Goal: Find specific page/section: Find specific page/section

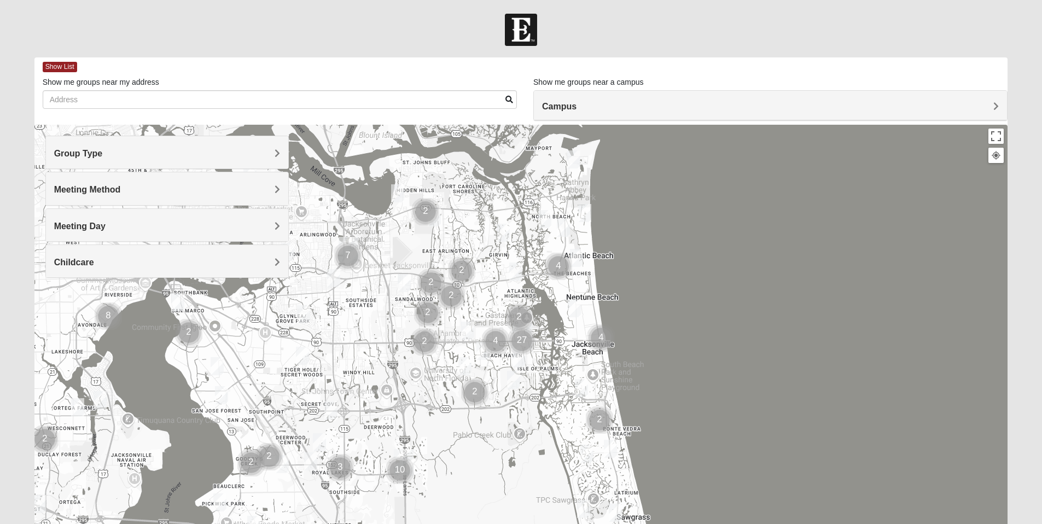
click at [103, 151] on span "Group Type" at bounding box center [78, 153] width 49 height 9
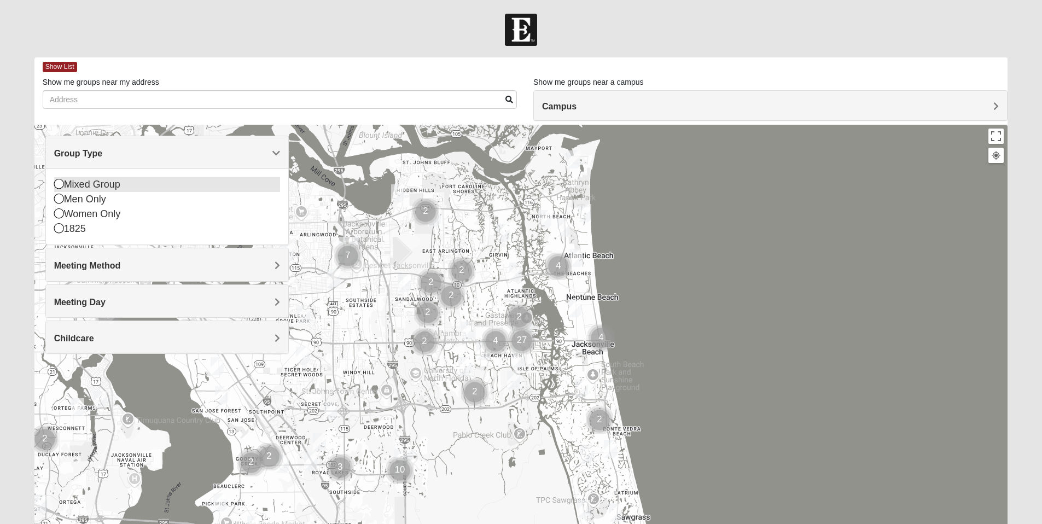
click at [58, 185] on icon at bounding box center [59, 184] width 10 height 10
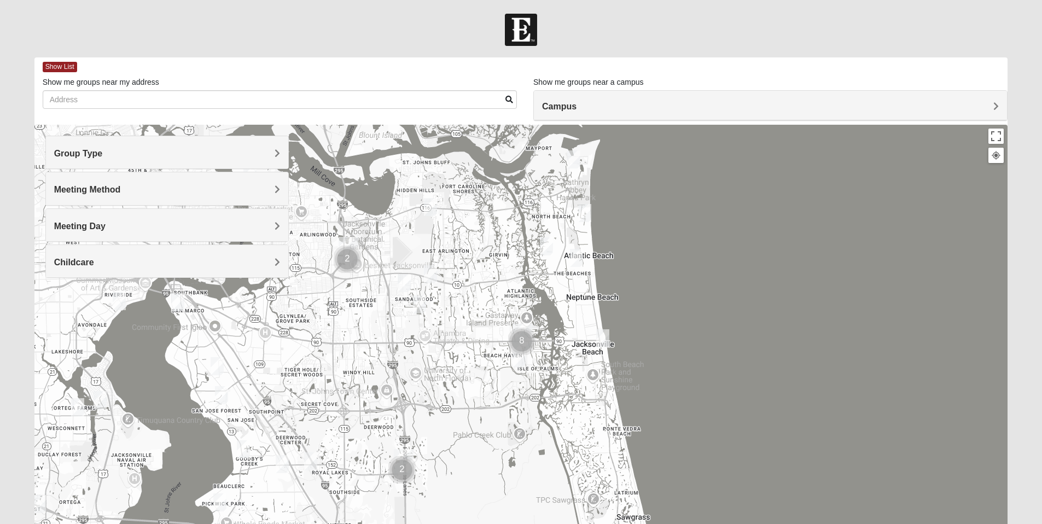
click at [121, 189] on span "Meeting Method" at bounding box center [87, 189] width 67 height 9
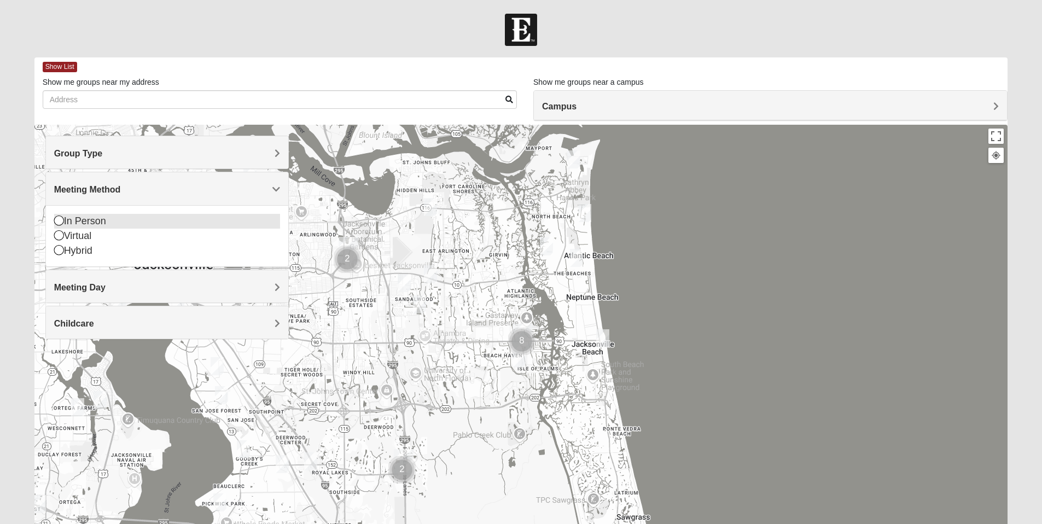
click at [56, 219] on icon at bounding box center [59, 221] width 10 height 10
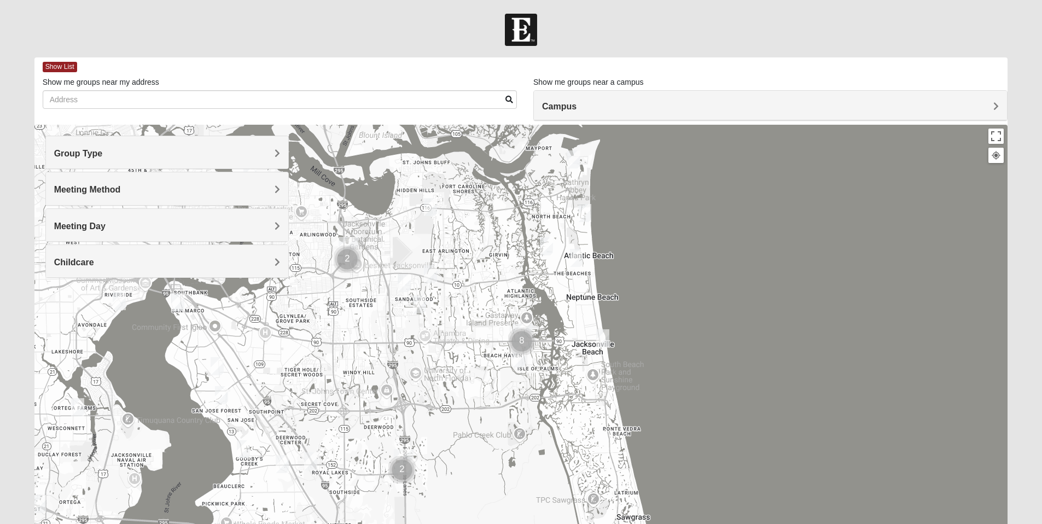
click at [281, 223] on div "Meeting Day" at bounding box center [167, 225] width 242 height 32
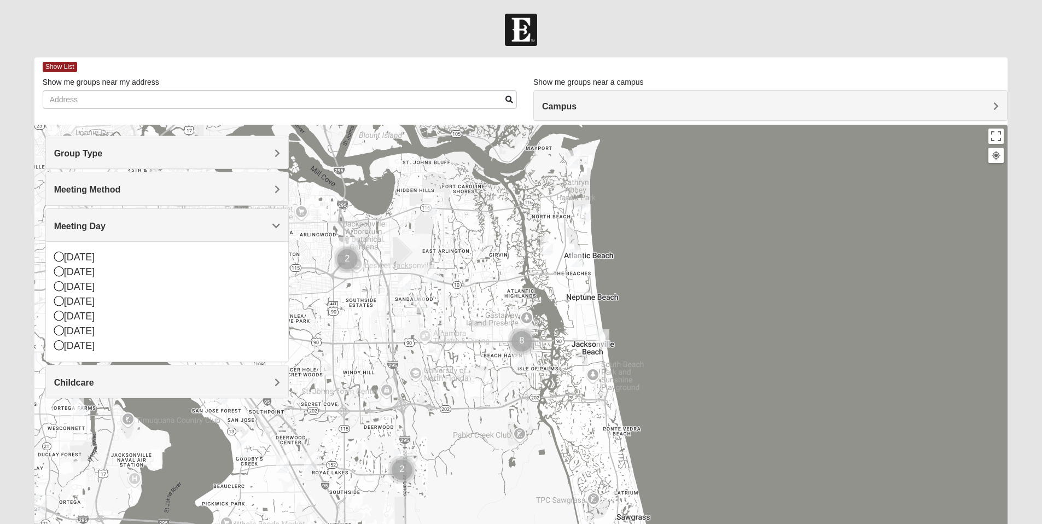
click at [318, 256] on div at bounding box center [521, 344] width 974 height 438
click at [724, 273] on div at bounding box center [521, 344] width 974 height 438
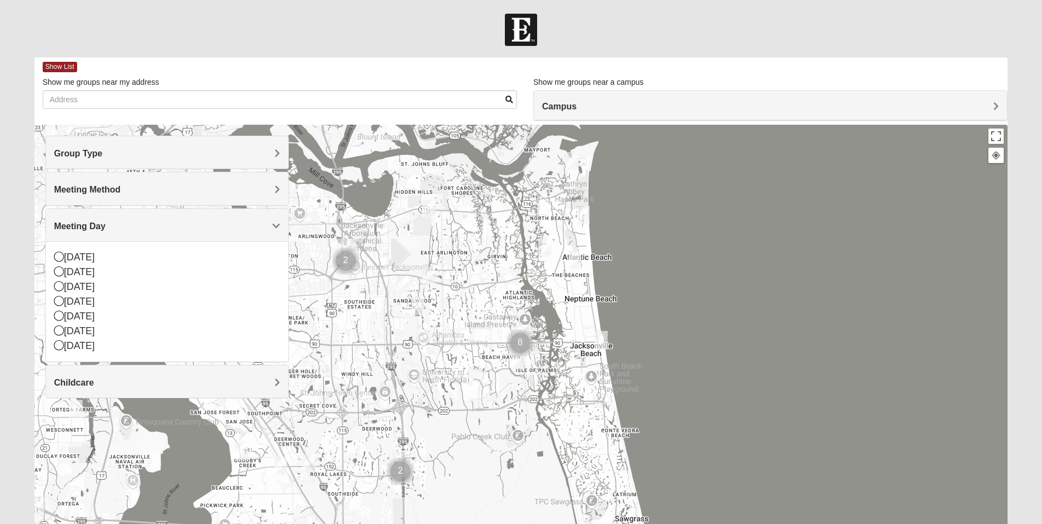
drag, startPoint x: 160, startPoint y: 412, endPoint x: 152, endPoint y: 405, distance: 10.8
click at [159, 413] on div at bounding box center [521, 344] width 974 height 438
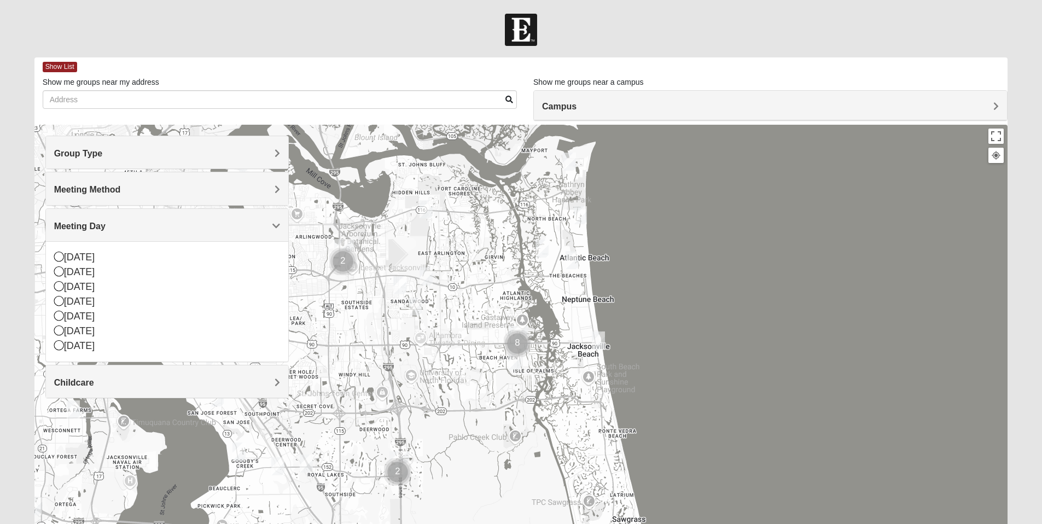
click at [179, 379] on h4 "Childcare" at bounding box center [167, 382] width 226 height 10
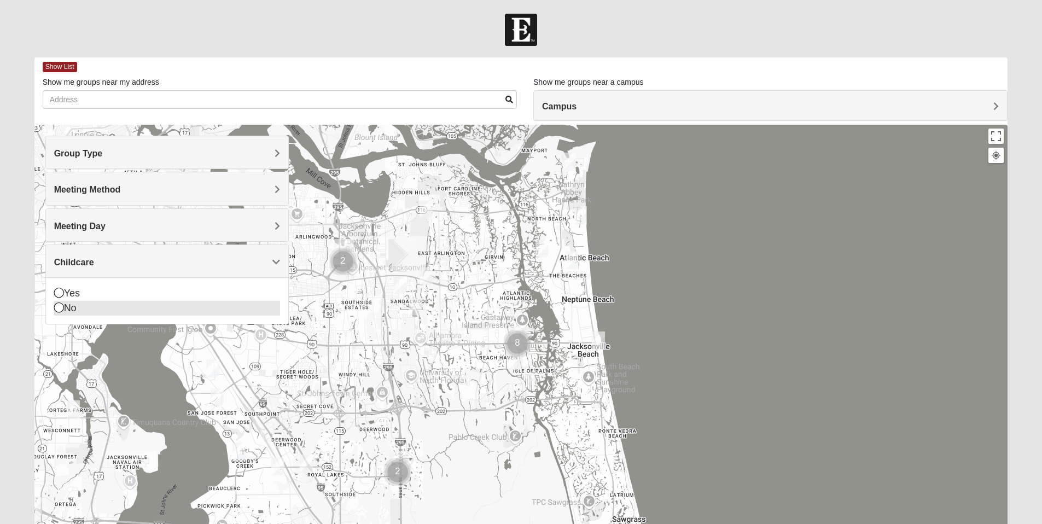
click at [59, 307] on icon at bounding box center [59, 307] width 10 height 10
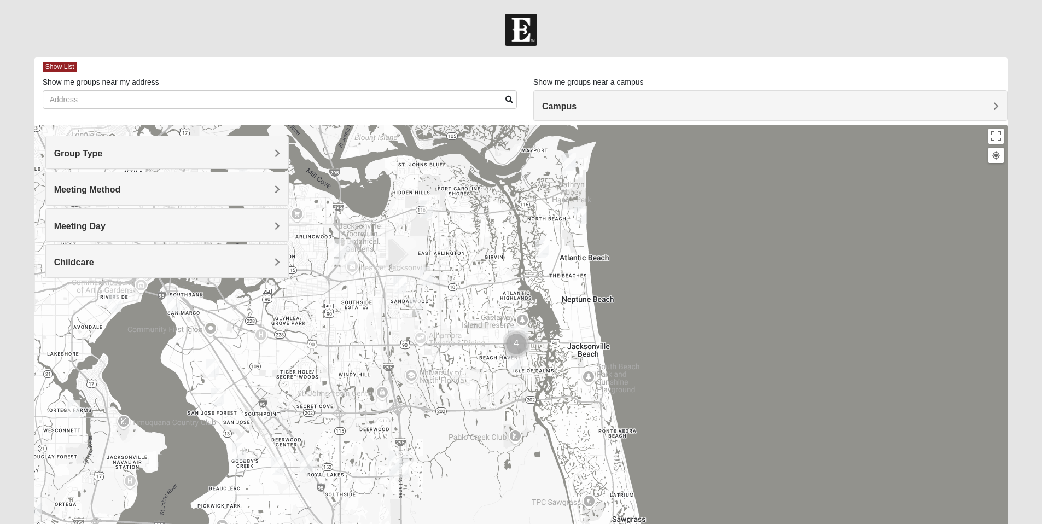
click at [233, 228] on h4 "Meeting Day" at bounding box center [167, 226] width 226 height 10
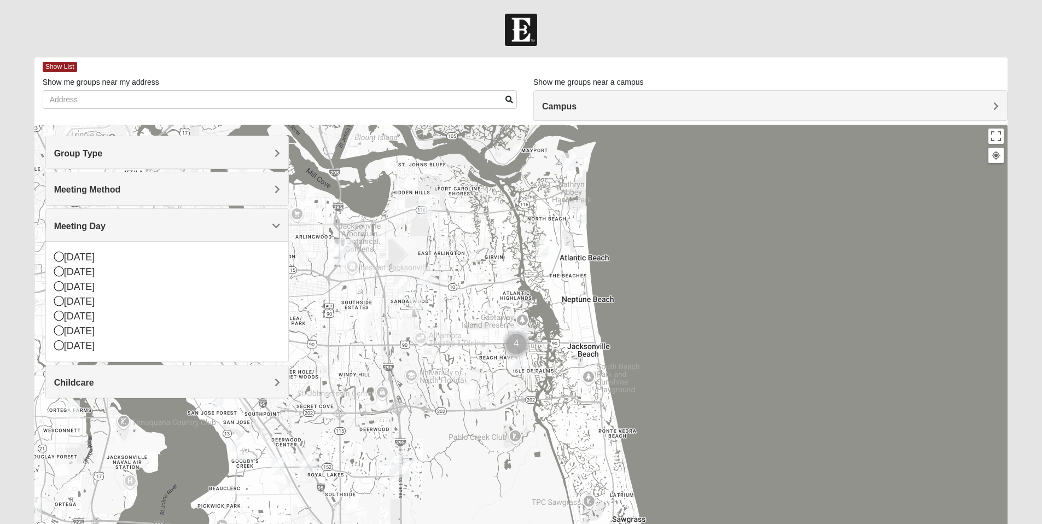
click at [577, 102] on span "Campus" at bounding box center [559, 106] width 34 height 9
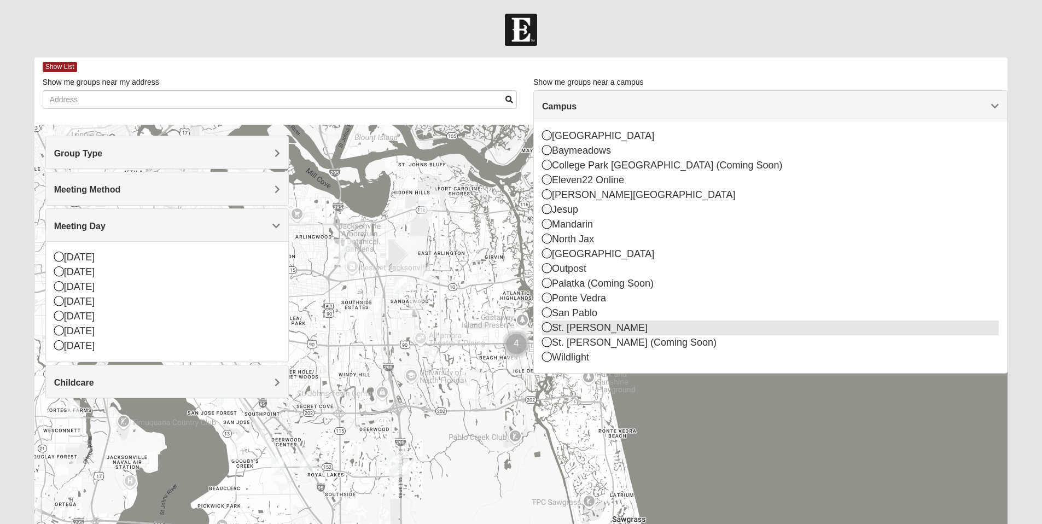
click at [547, 329] on icon at bounding box center [547, 327] width 10 height 10
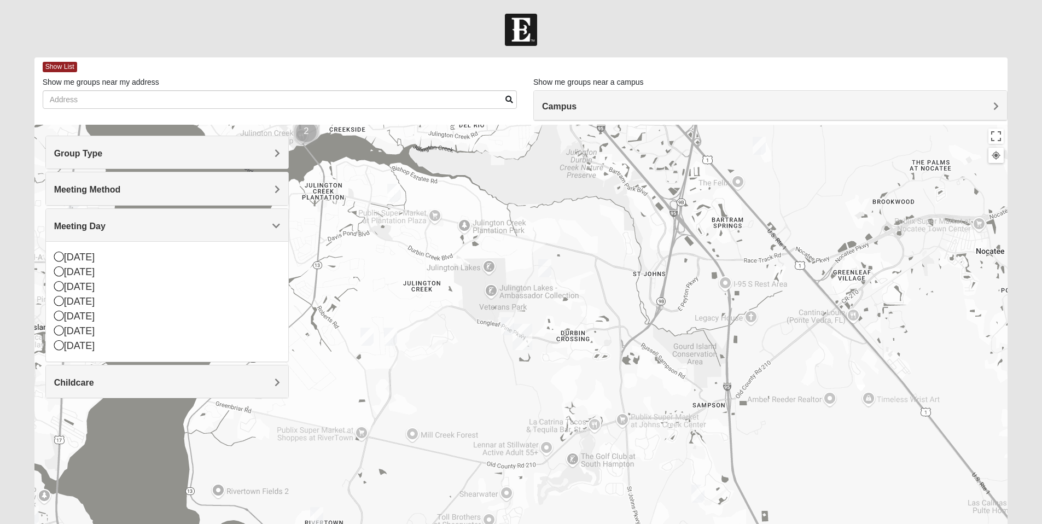
click at [525, 336] on img "St. Johns" at bounding box center [523, 337] width 20 height 26
click at [567, 282] on button "Close" at bounding box center [580, 288] width 26 height 26
click at [513, 325] on img "St. Johns" at bounding box center [523, 337] width 20 height 26
click at [567, 281] on button "Close" at bounding box center [580, 288] width 26 height 26
click at [549, 270] on img "Mixed Chung 32259" at bounding box center [544, 268] width 13 height 18
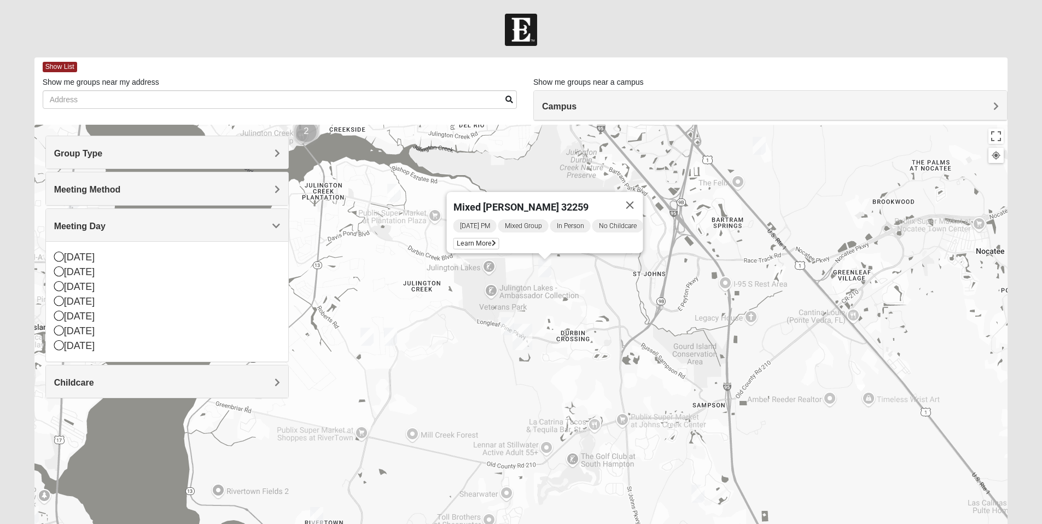
click at [394, 336] on img "Mixed Hayes 32259" at bounding box center [390, 337] width 13 height 18
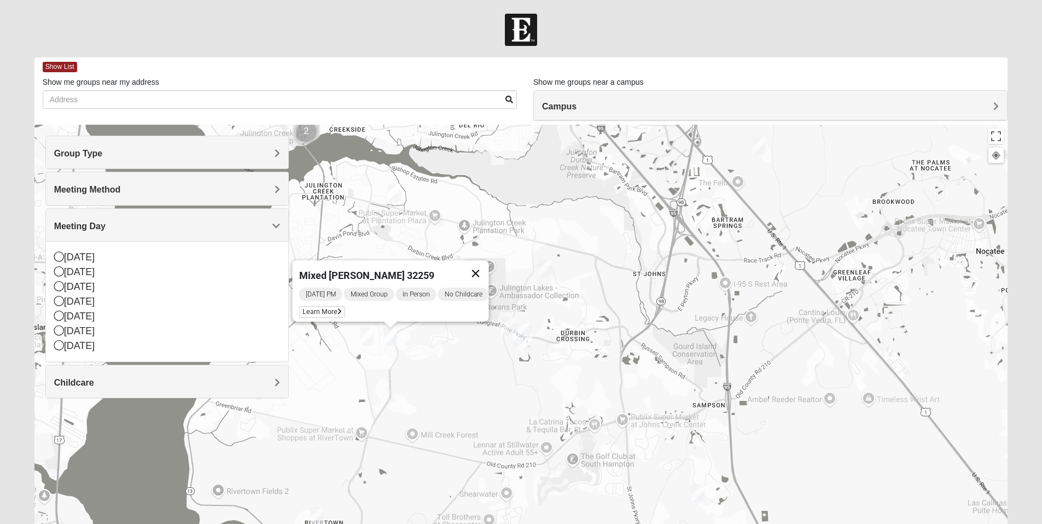
click at [488, 263] on button "Close" at bounding box center [475, 273] width 26 height 26
click at [103, 149] on span "Group Type" at bounding box center [78, 153] width 49 height 9
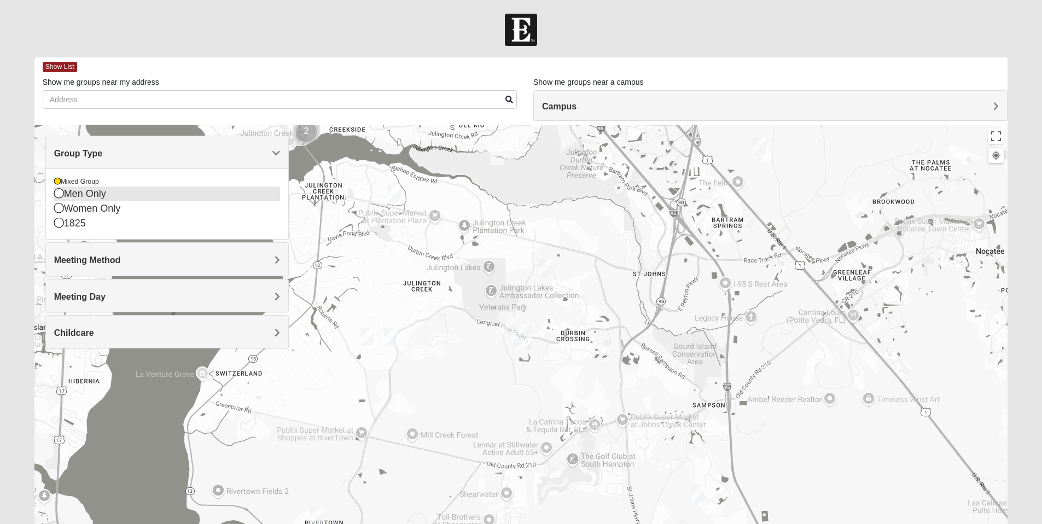
click at [59, 193] on icon at bounding box center [59, 193] width 10 height 10
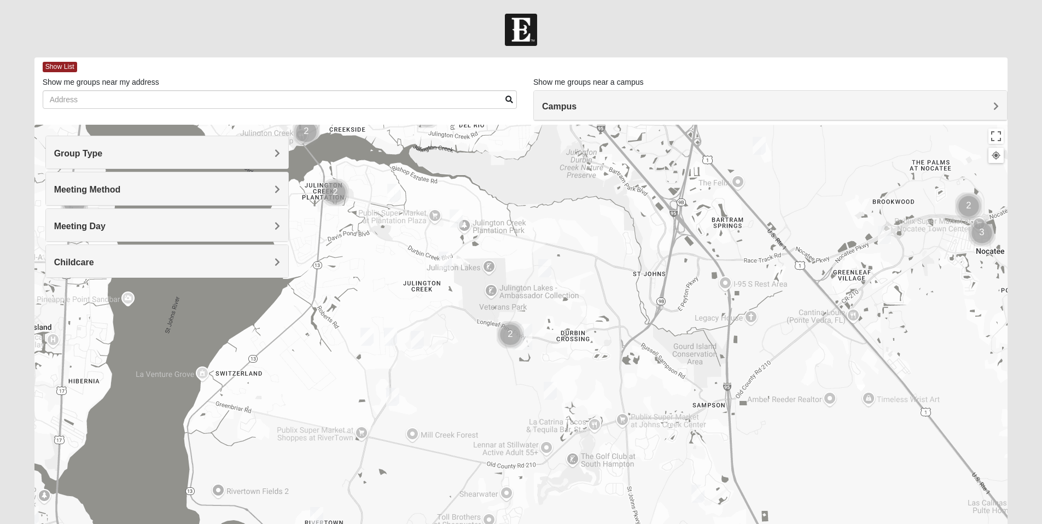
click at [449, 262] on img "Mens Mathai 32259" at bounding box center [445, 261] width 13 height 18
click at [106, 224] on span "Meeting Day" at bounding box center [79, 226] width 51 height 9
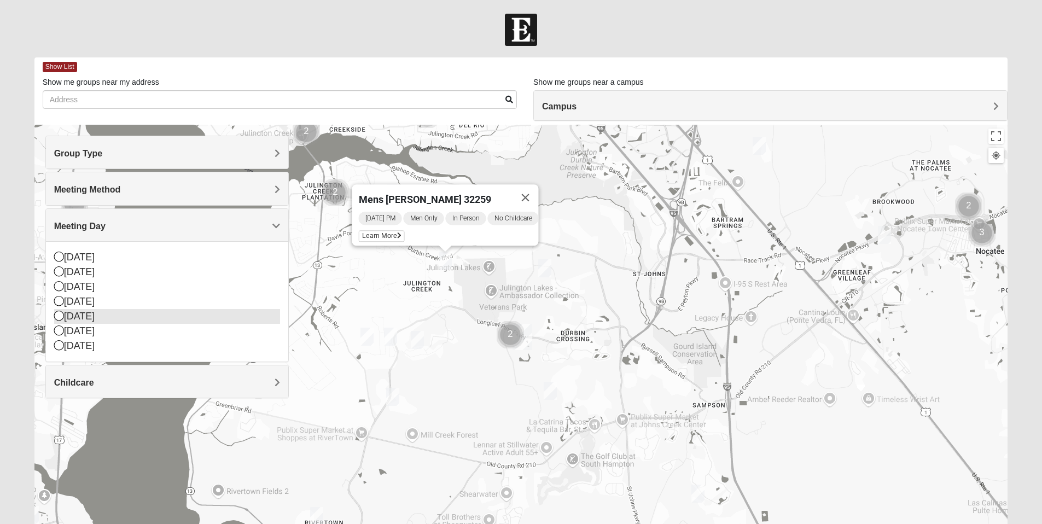
click at [58, 303] on icon at bounding box center [59, 301] width 10 height 10
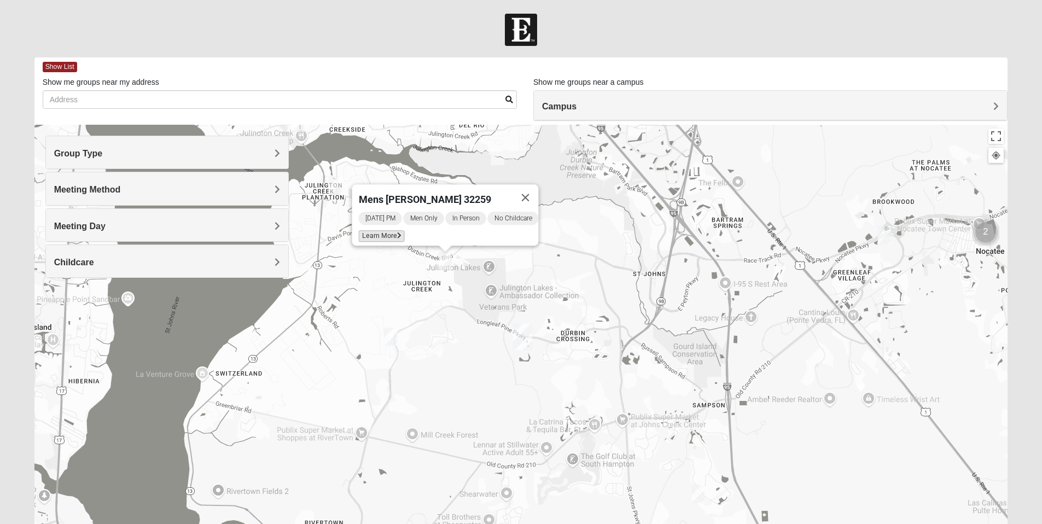
click at [380, 230] on span "Learn More" at bounding box center [381, 235] width 46 height 11
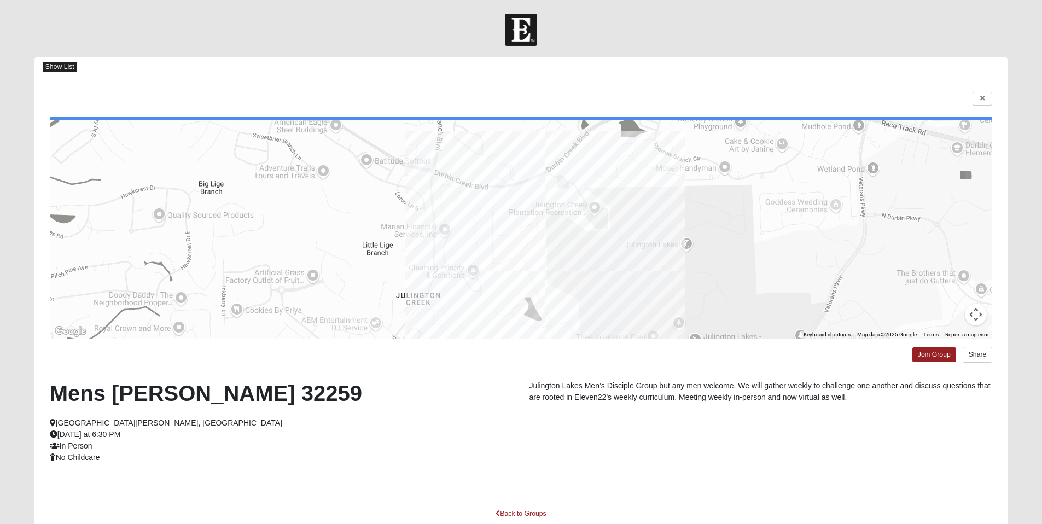
click at [61, 64] on span "Show List" at bounding box center [60, 67] width 34 height 10
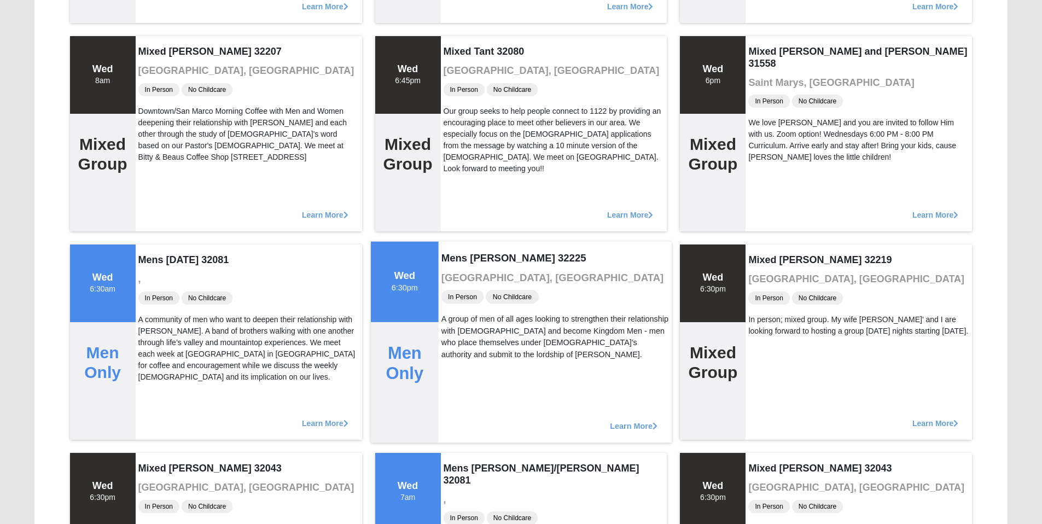
scroll to position [593, 0]
